Goal: Information Seeking & Learning: Check status

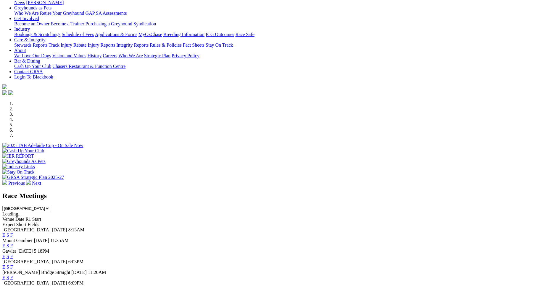
scroll to position [129, 0]
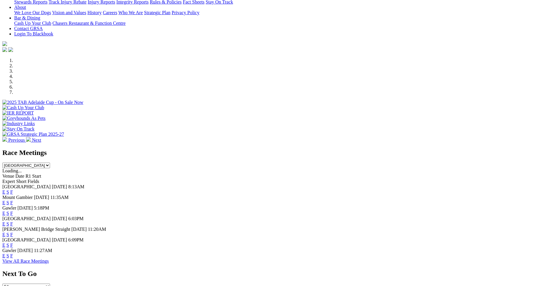
click at [13, 222] on link "F" at bounding box center [11, 224] width 3 height 5
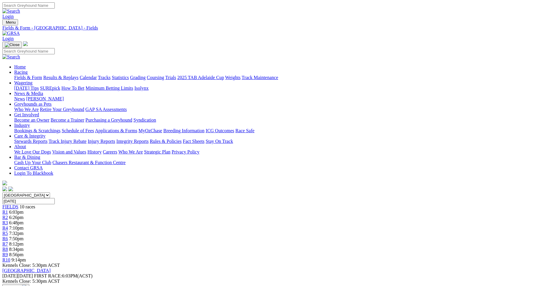
click at [148, 139] on link "Integrity Reports" at bounding box center [132, 141] width 32 height 5
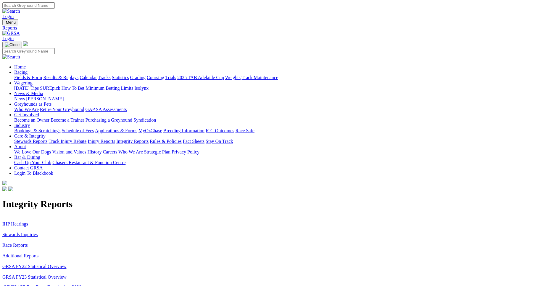
click at [38, 232] on link "Stewards Inquiries" at bounding box center [19, 234] width 35 height 5
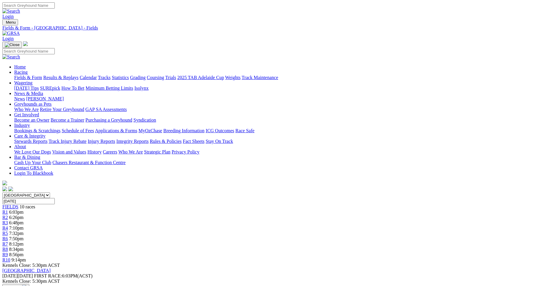
click at [78, 75] on link "Results & Replays" at bounding box center [60, 77] width 35 height 5
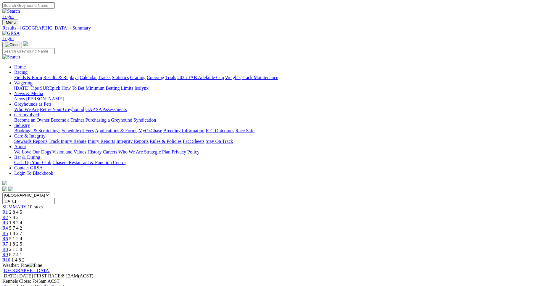
click at [8, 210] on span "R1" at bounding box center [5, 212] width 6 height 5
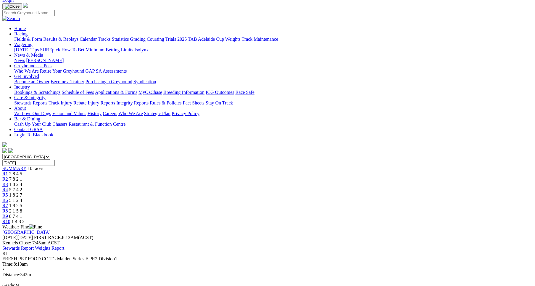
scroll to position [43, 0]
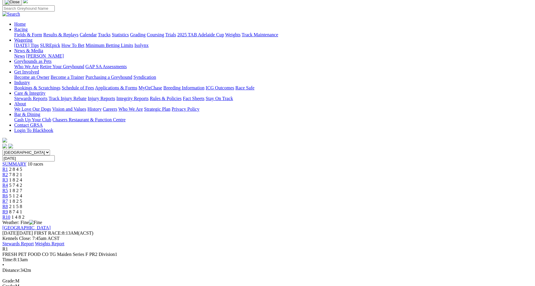
click at [8, 172] on span "R2" at bounding box center [5, 174] width 6 height 5
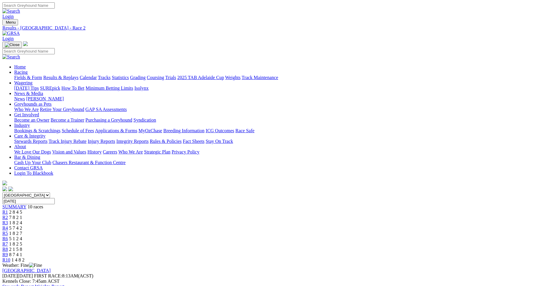
click at [8, 221] on span "R3" at bounding box center [5, 223] width 6 height 5
click at [8, 226] on span "R4" at bounding box center [5, 228] width 6 height 5
click at [8, 231] on span "R5" at bounding box center [5, 233] width 6 height 5
click at [8, 237] on span "R6" at bounding box center [5, 239] width 6 height 5
click at [8, 242] on span "R7" at bounding box center [5, 244] width 6 height 5
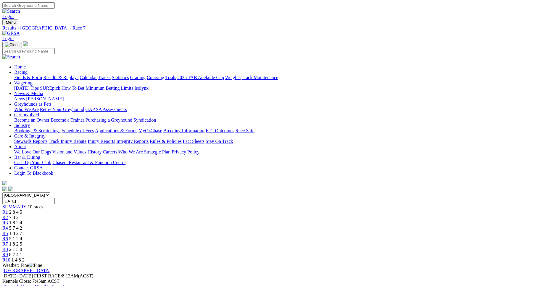
click at [8, 247] on span "R8" at bounding box center [5, 249] width 6 height 5
click at [8, 252] on span "R9" at bounding box center [5, 254] width 6 height 5
click at [10, 258] on span "R10" at bounding box center [6, 260] width 8 height 5
